Goal: Transaction & Acquisition: Purchase product/service

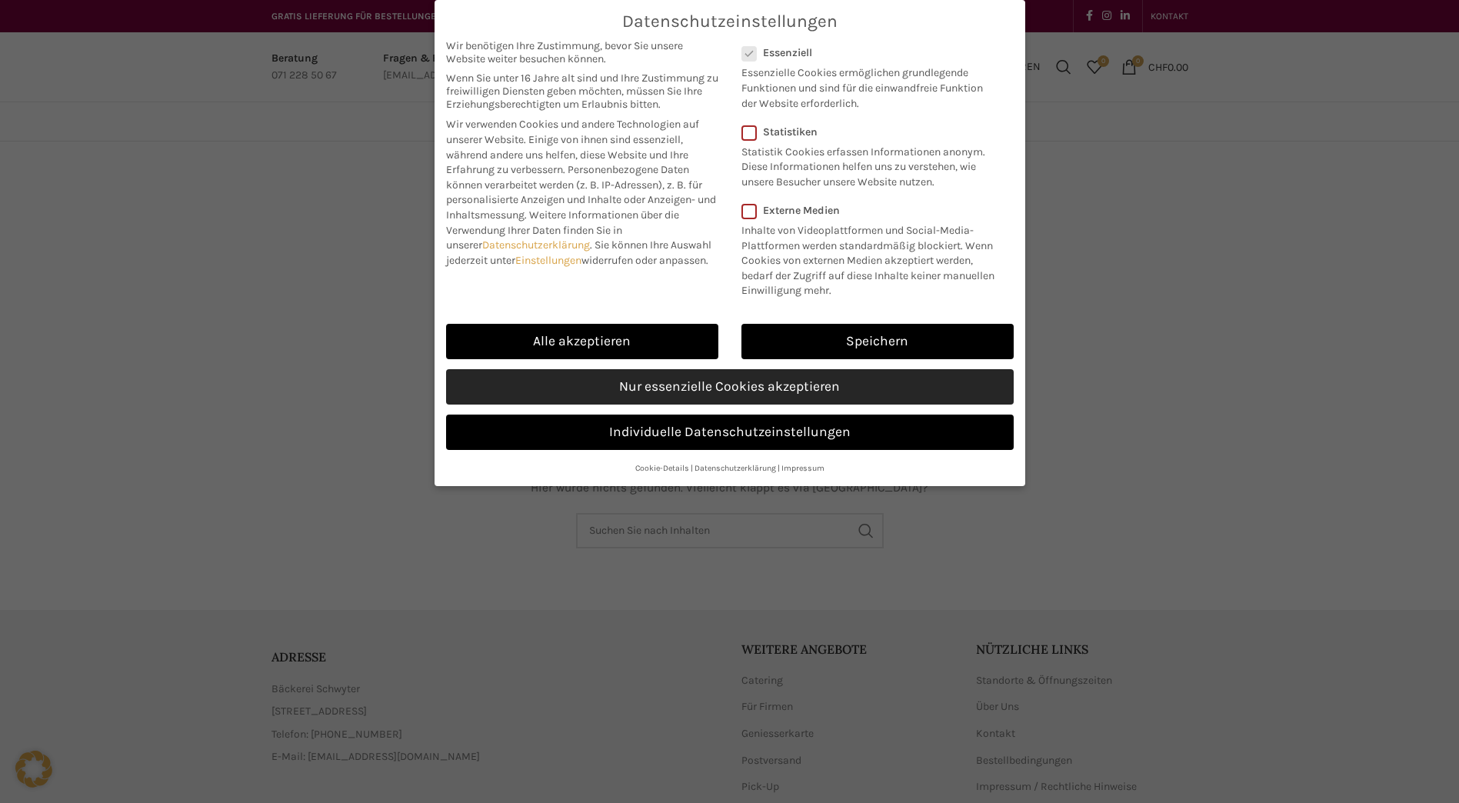
click at [682, 387] on link "Nur essenzielle Cookies akzeptieren" at bounding box center [730, 386] width 568 height 35
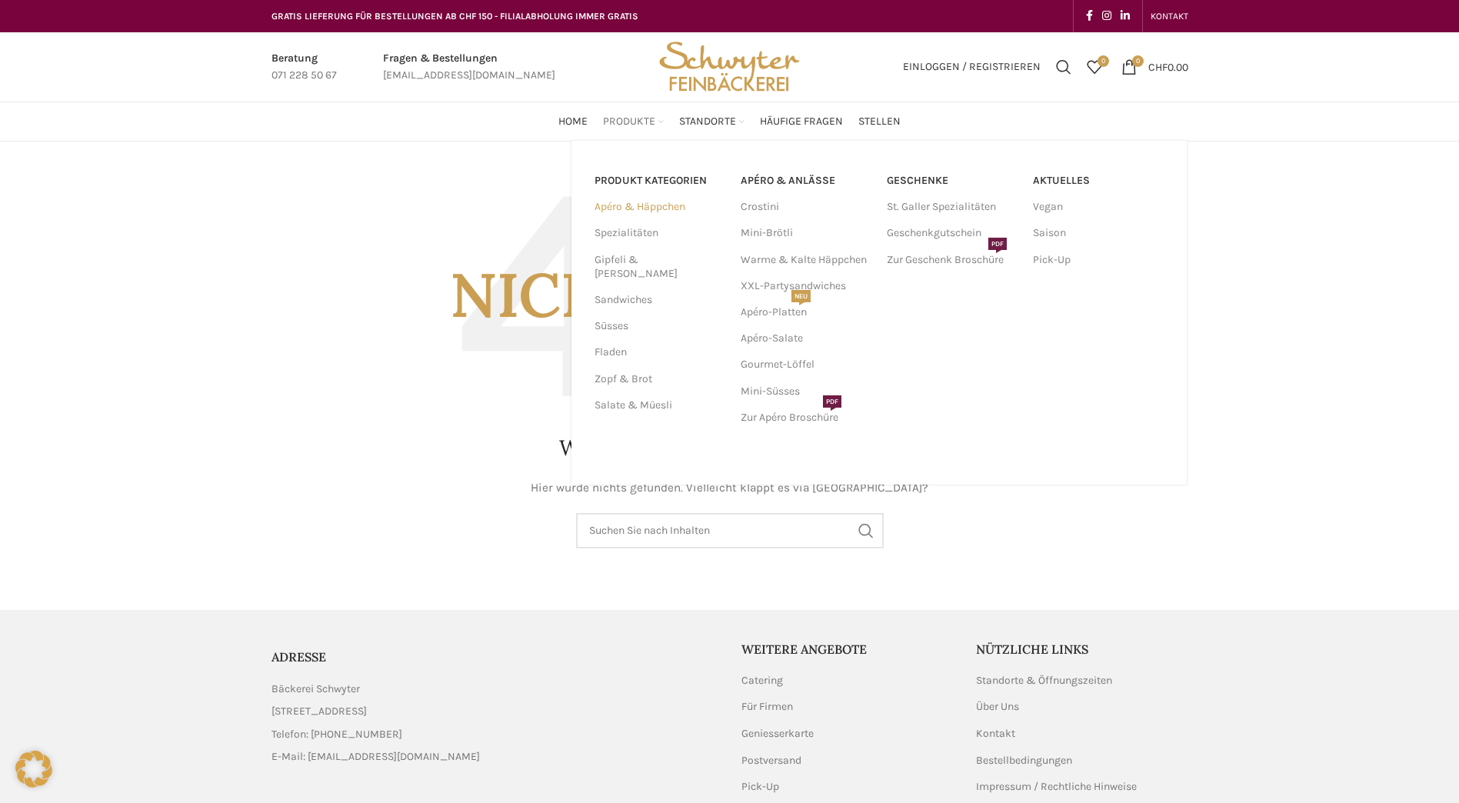
click at [614, 214] on link "Apéro & Häppchen" at bounding box center [659, 207] width 128 height 26
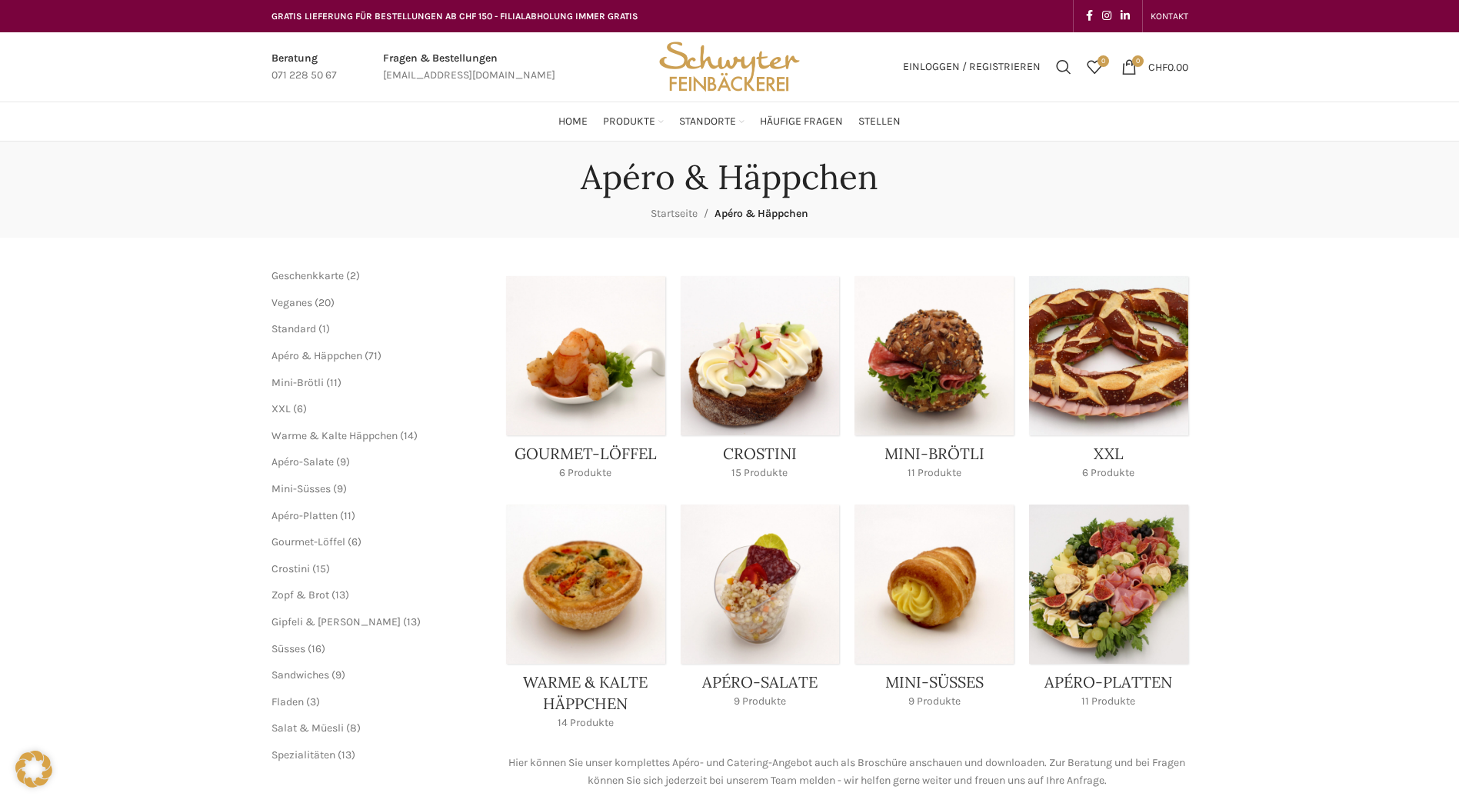
click at [933, 447] on link "Product category mini-broetli" at bounding box center [934, 382] width 159 height 213
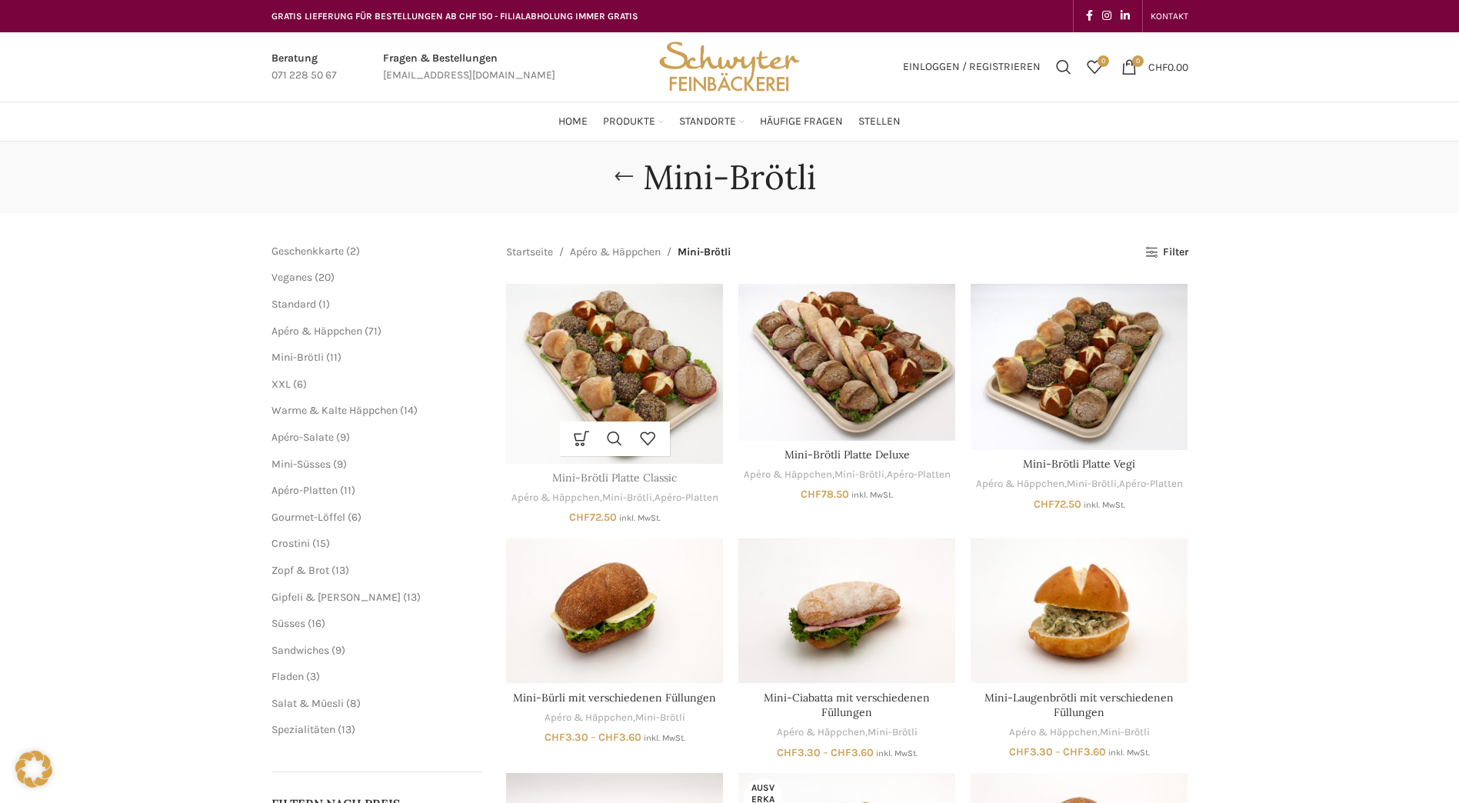
click at [611, 478] on link "Mini-Brötli Platte Classic" at bounding box center [614, 478] width 125 height 14
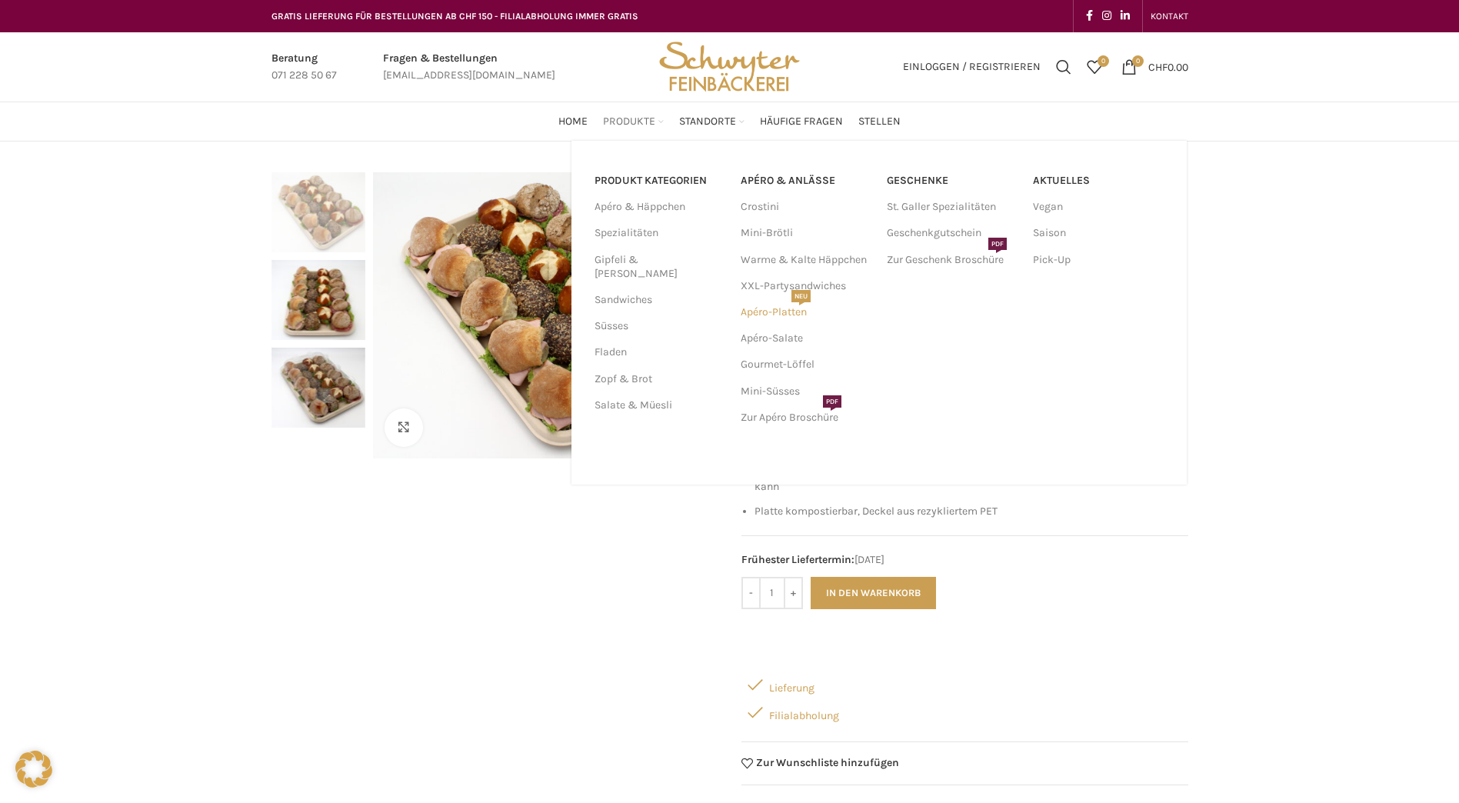
click at [764, 308] on link "Apéro-Platten NEU" at bounding box center [806, 312] width 131 height 26
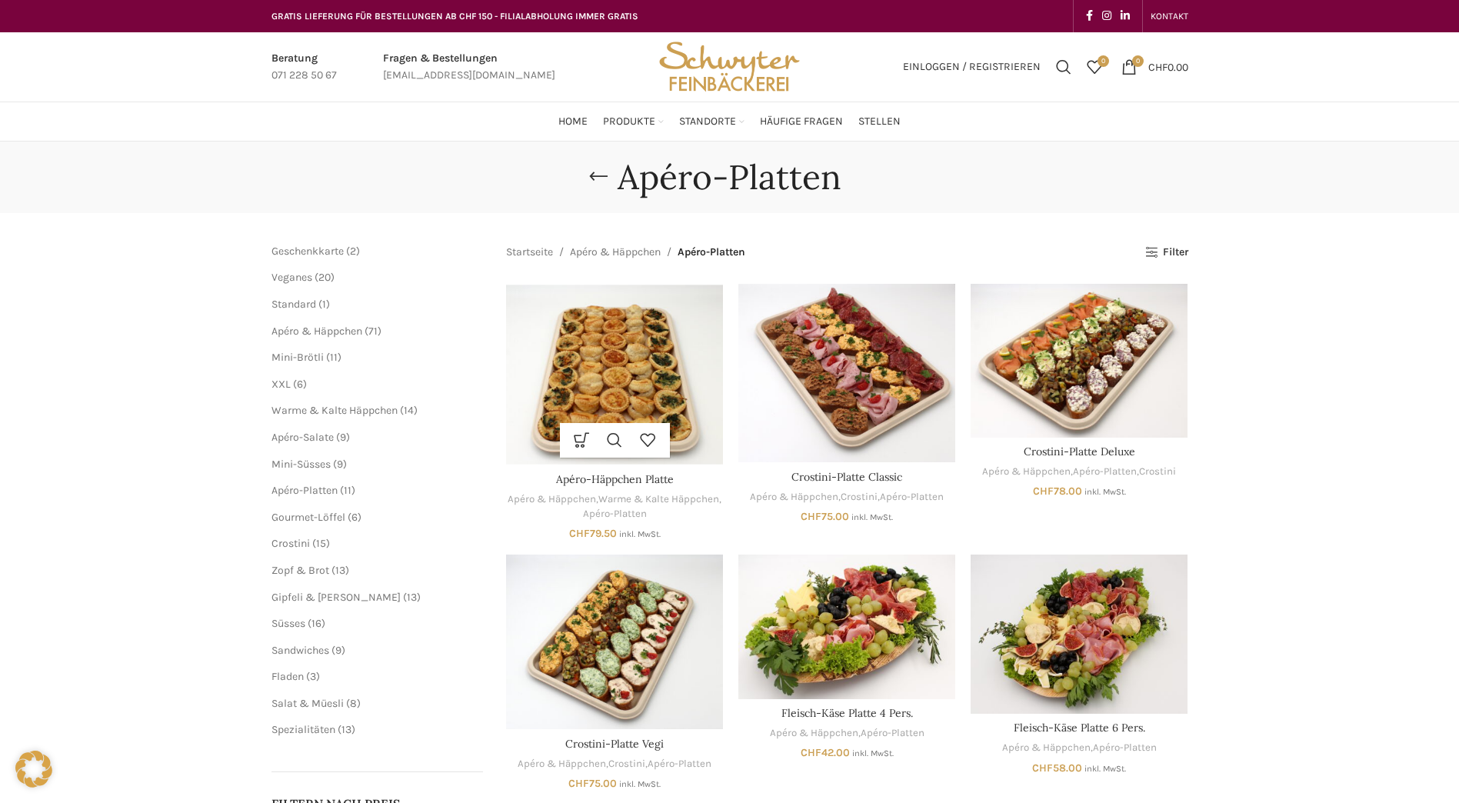
click at [621, 386] on img "Apéro-Häppchen Platte" at bounding box center [614, 375] width 217 height 182
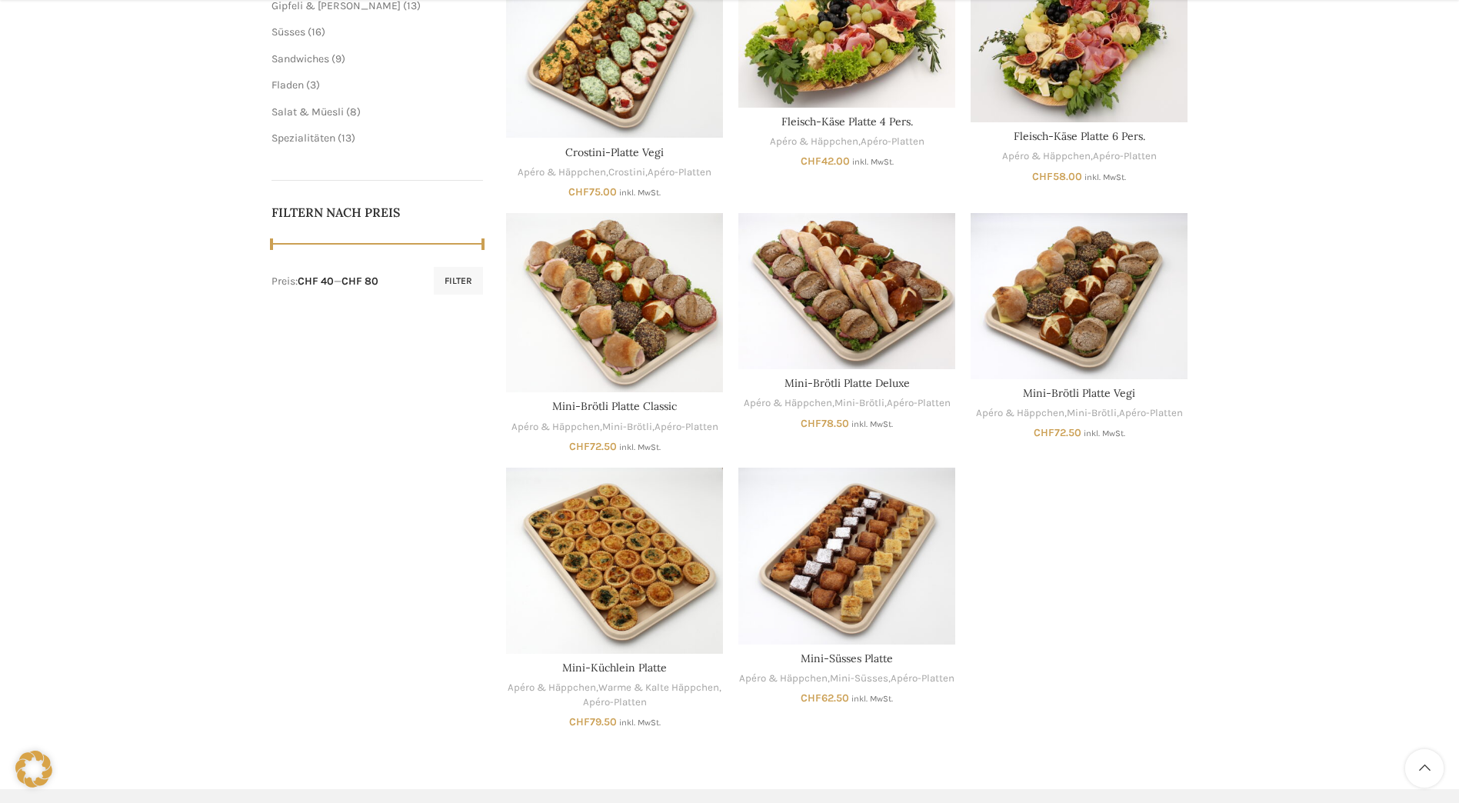
scroll to position [692, 0]
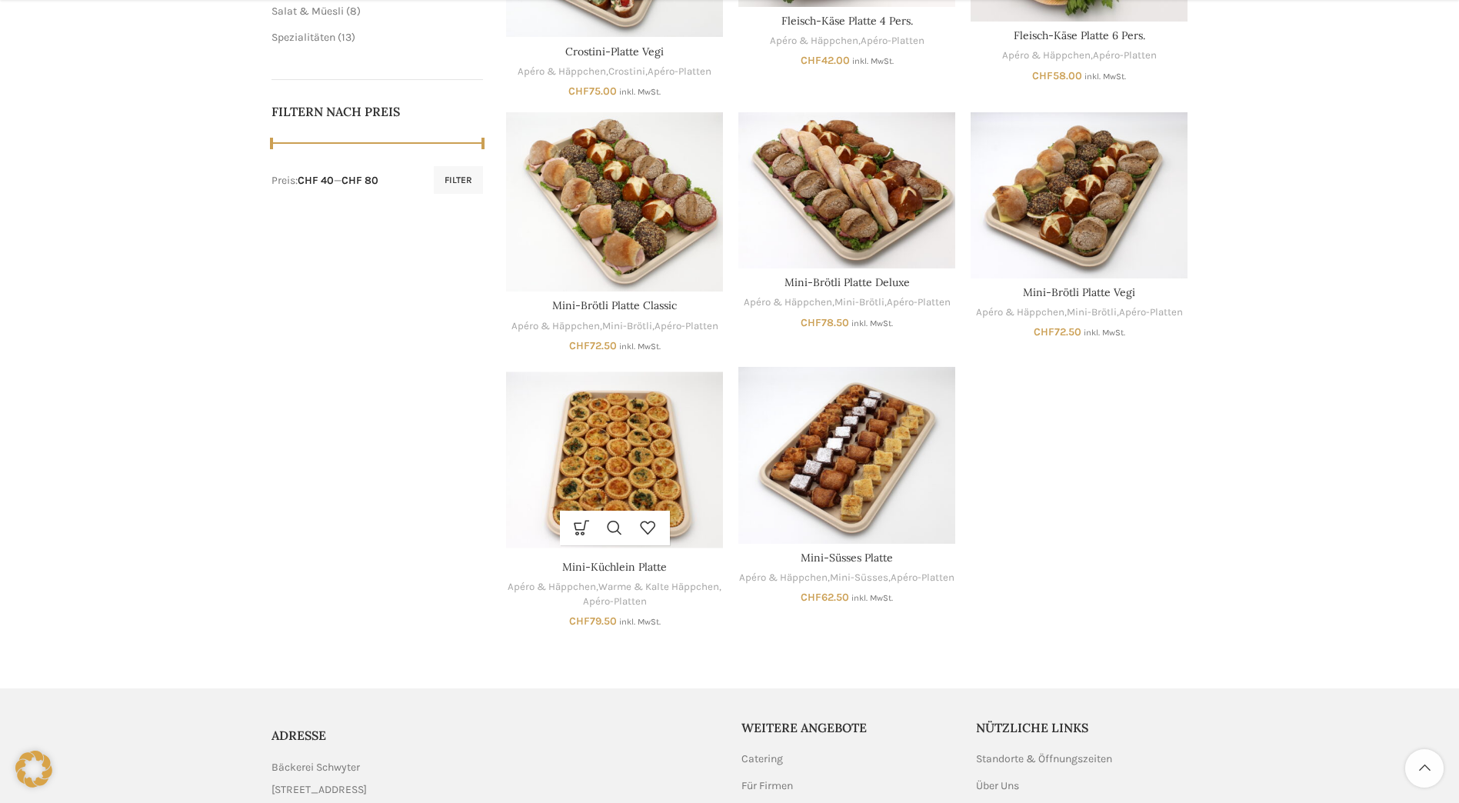
click at [609, 452] on img "Mini-Küchlein Platte" at bounding box center [614, 460] width 217 height 186
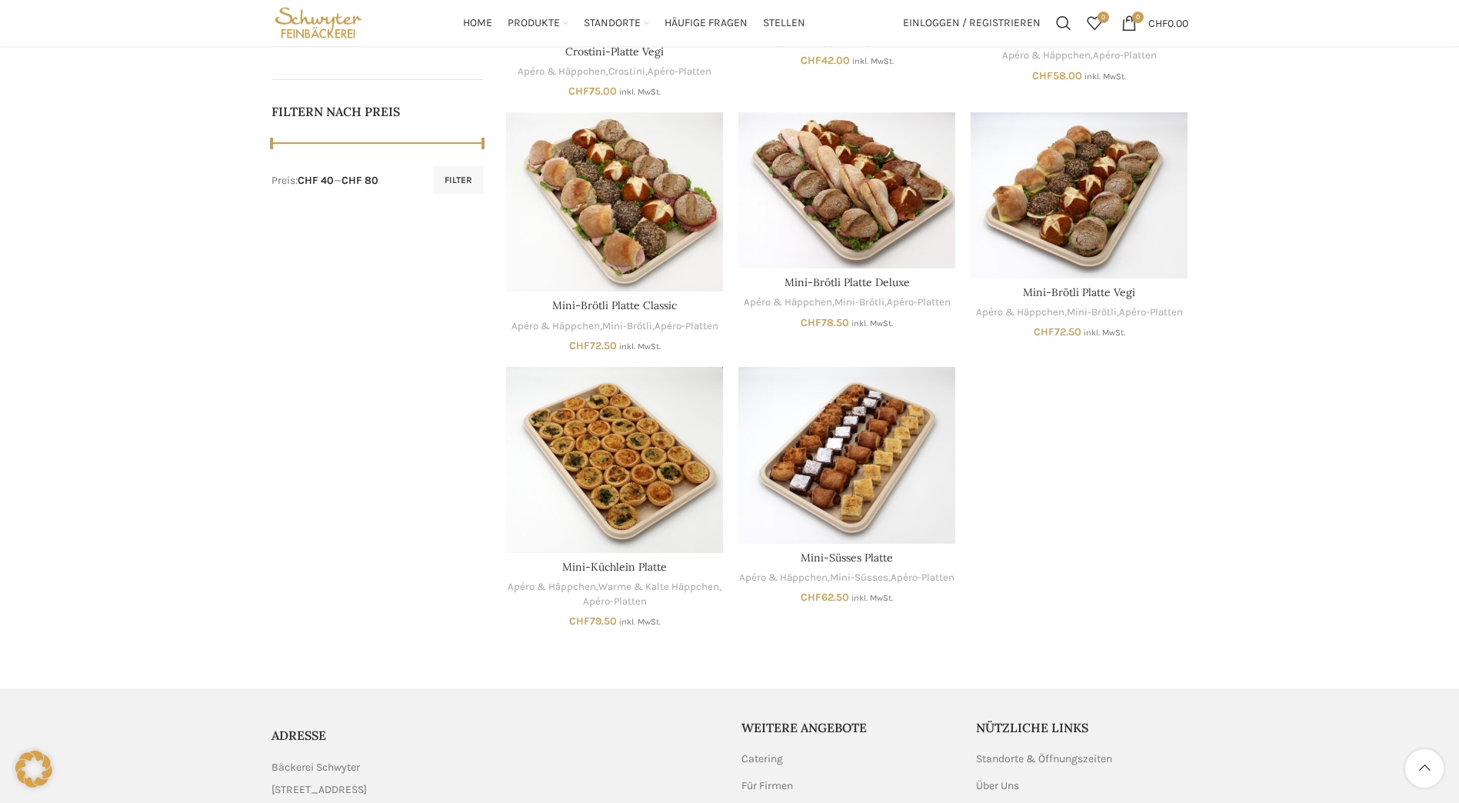
scroll to position [154, 0]
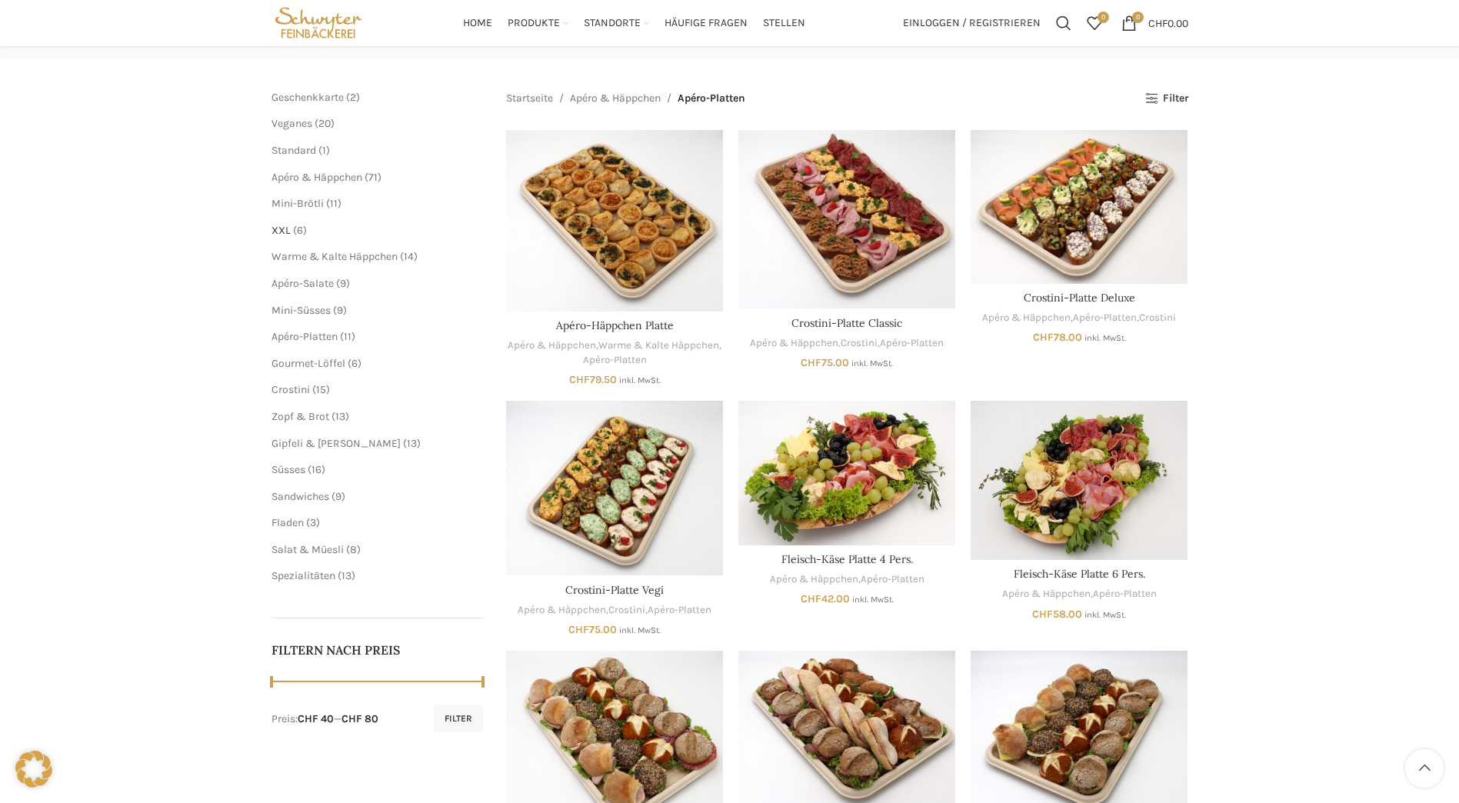
click at [275, 230] on span "XXL" at bounding box center [281, 230] width 19 height 13
